Goal: Task Accomplishment & Management: Manage account settings

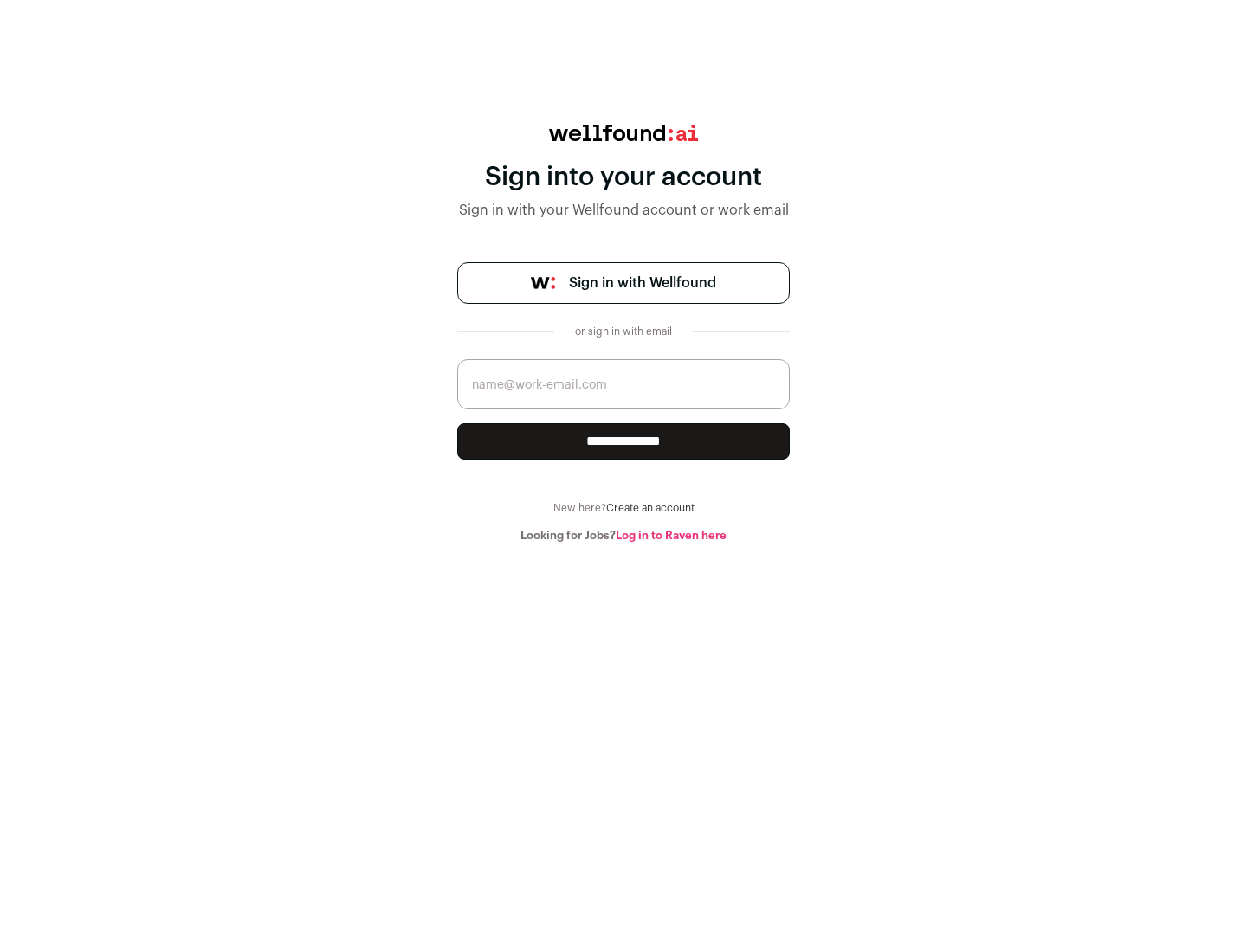
click at [641, 283] on span "Sign in with Wellfound" at bounding box center [642, 283] width 147 height 21
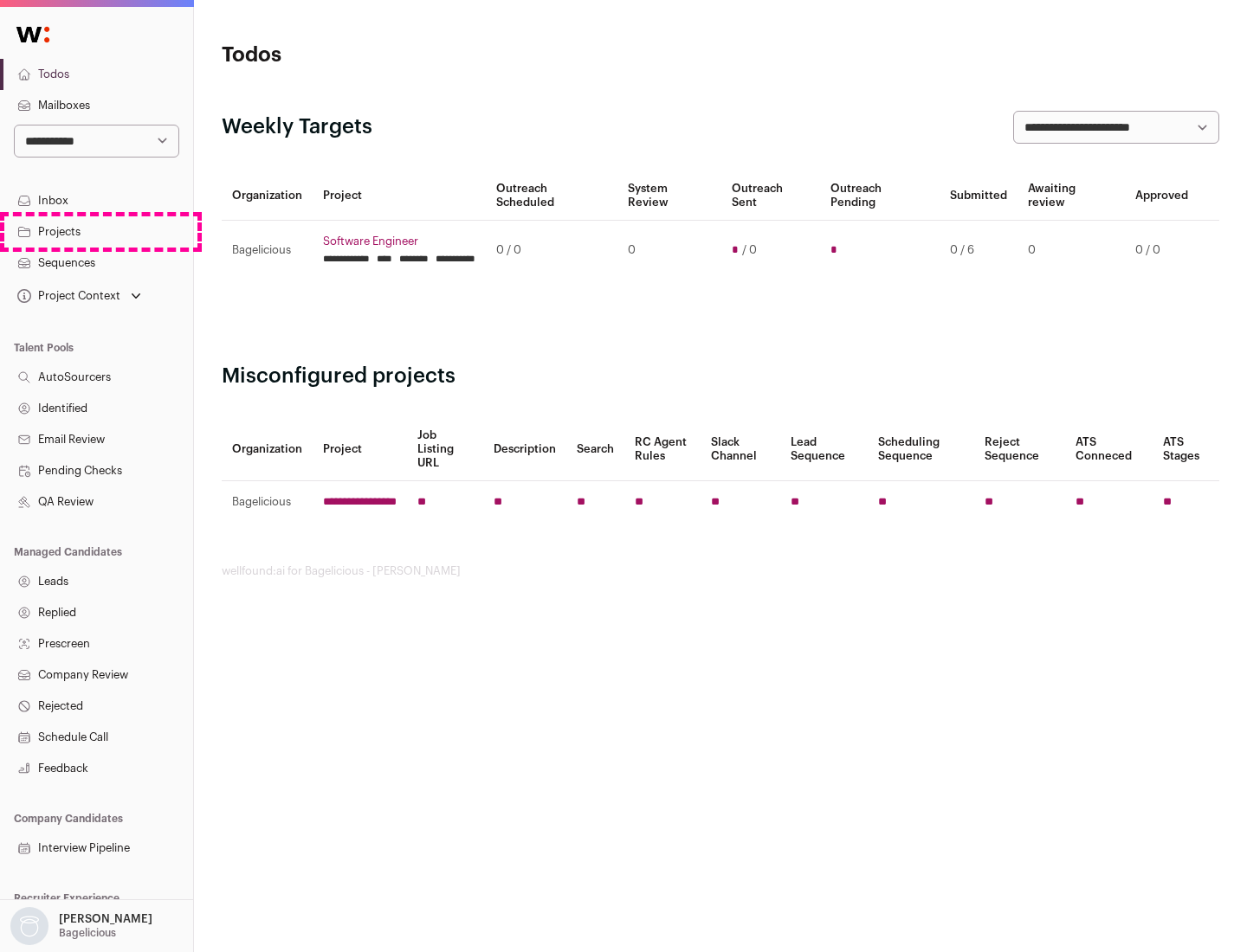
click at [96, 231] on link "Projects" at bounding box center [96, 232] width 193 height 31
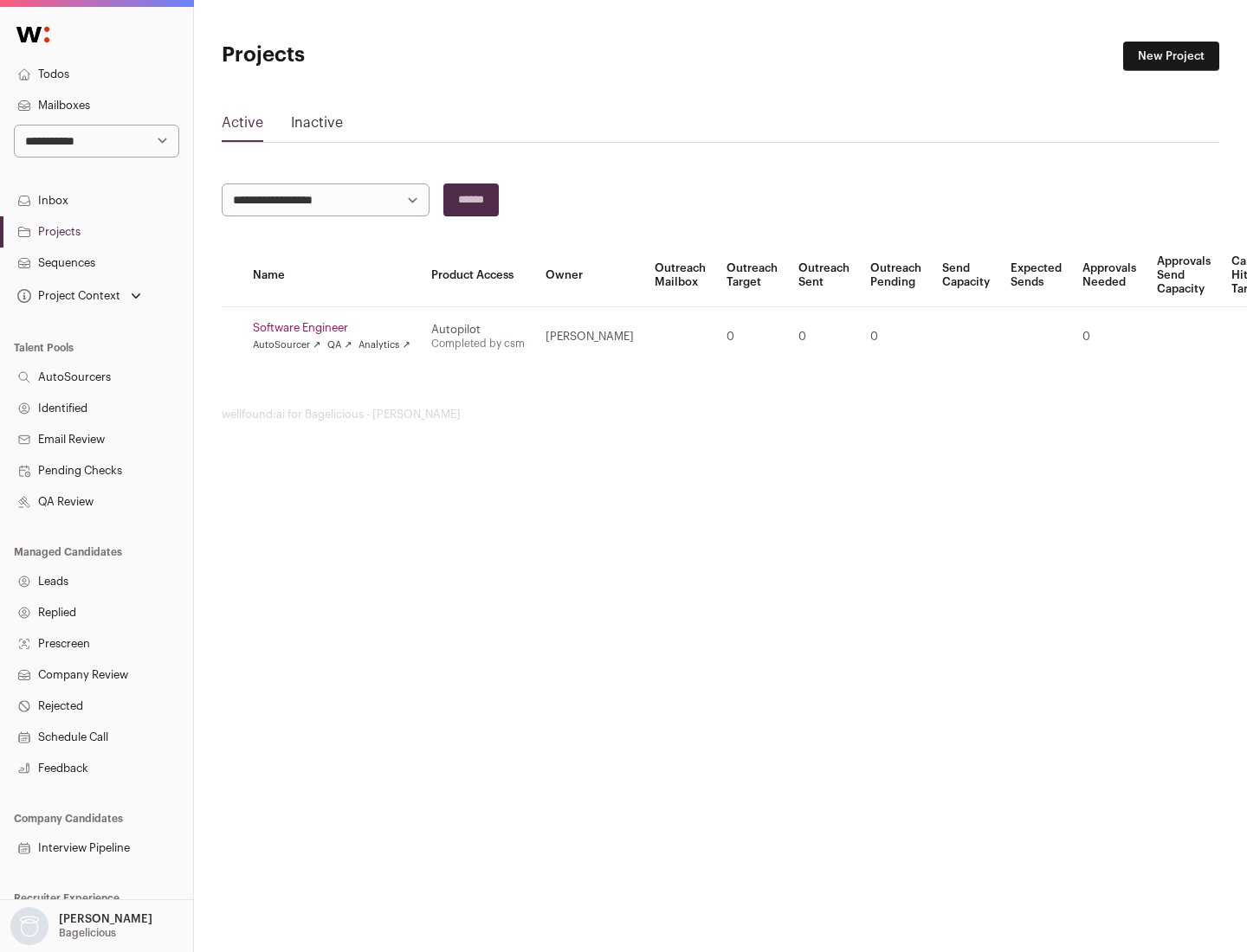
click at [337, 328] on link "Software Engineer" at bounding box center [331, 328] width 157 height 14
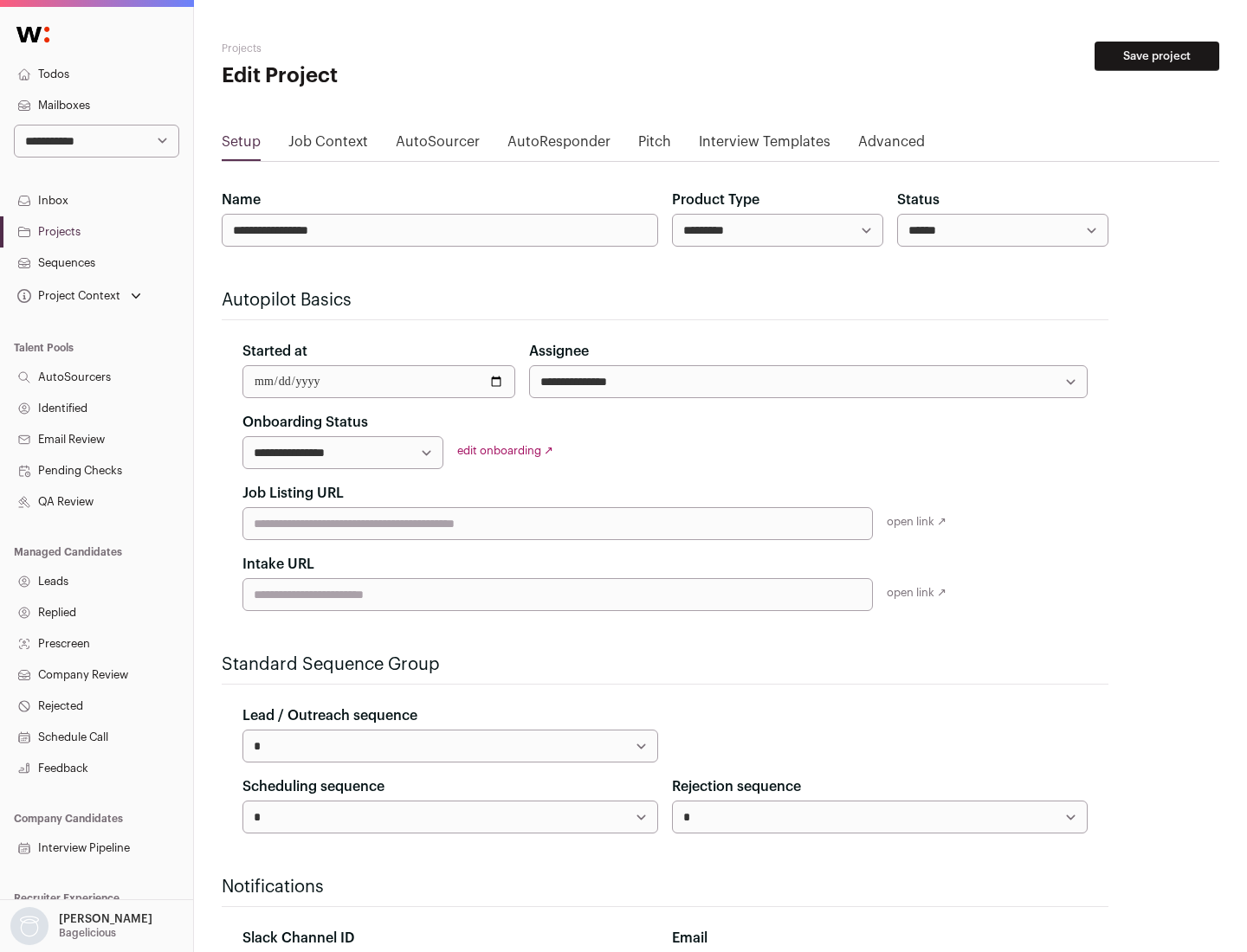
click at [1157, 56] on button "Save project" at bounding box center [1157, 56] width 125 height 29
